Goal: Find specific page/section: Find specific page/section

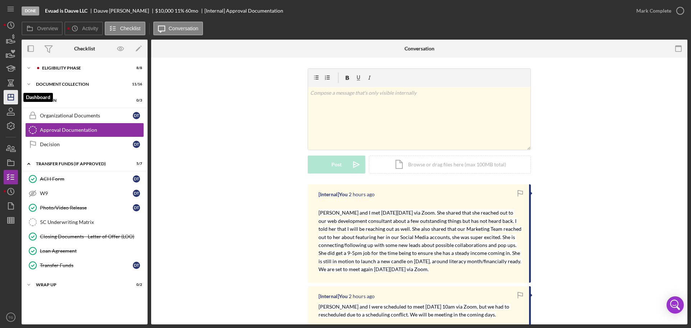
click at [10, 96] on icon "Icon/Dashboard" at bounding box center [11, 97] width 18 height 18
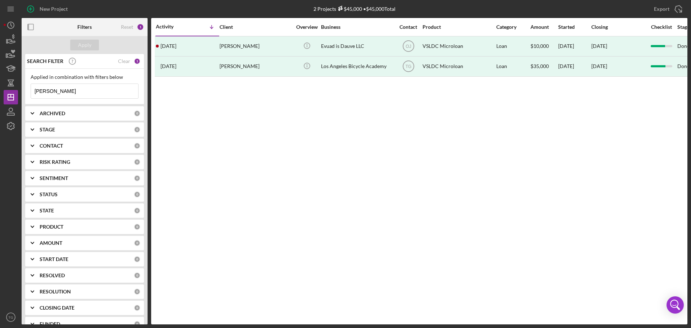
click at [80, 94] on input "[PERSON_NAME]" at bounding box center [84, 91] width 107 height 14
type input "D"
click at [111, 91] on input at bounding box center [84, 91] width 107 height 14
